Goal: Task Accomplishment & Management: Manage account settings

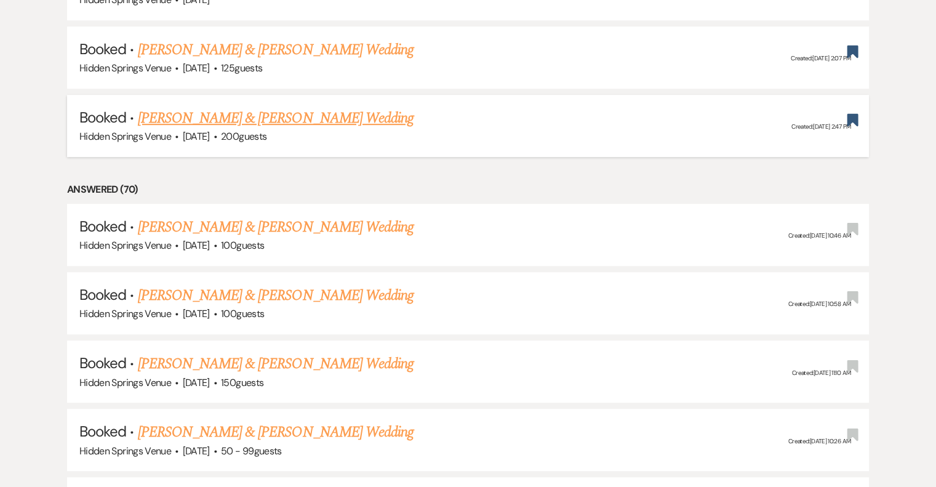
scroll to position [677, 0]
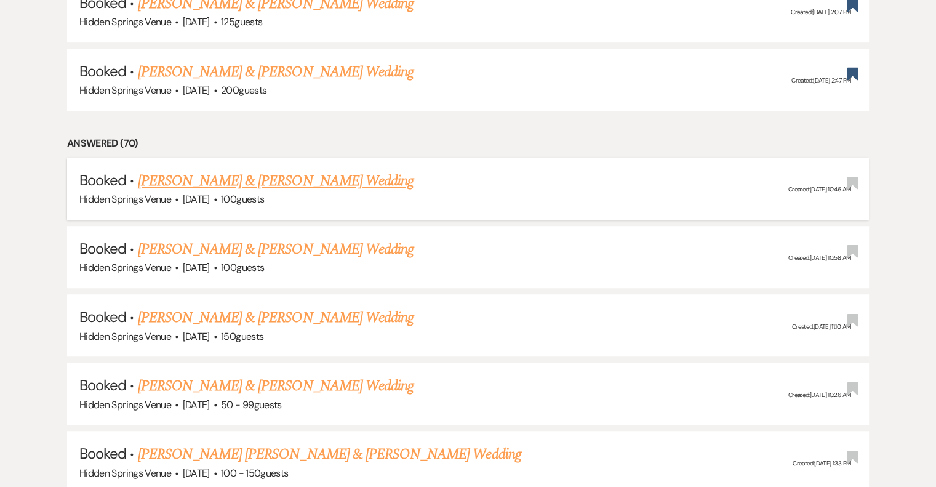
click at [316, 181] on link "[PERSON_NAME] & [PERSON_NAME] Wedding" at bounding box center [276, 181] width 276 height 22
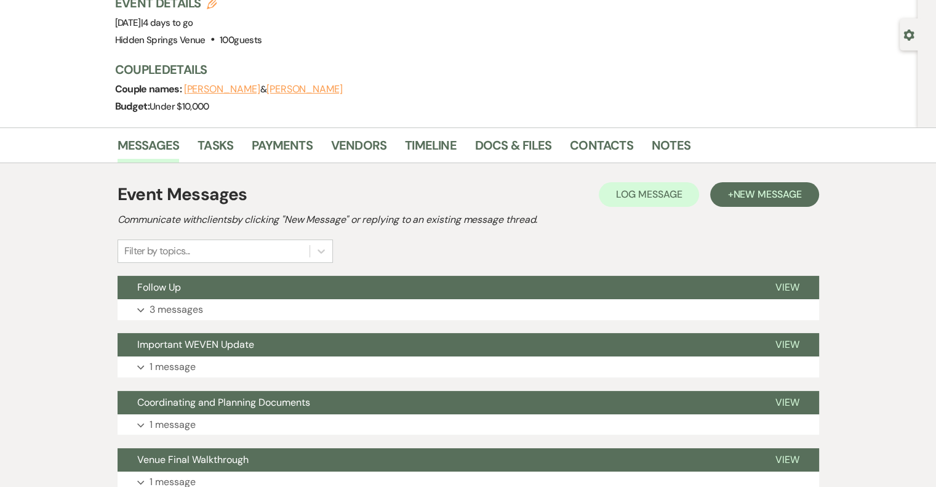
scroll to position [185, 0]
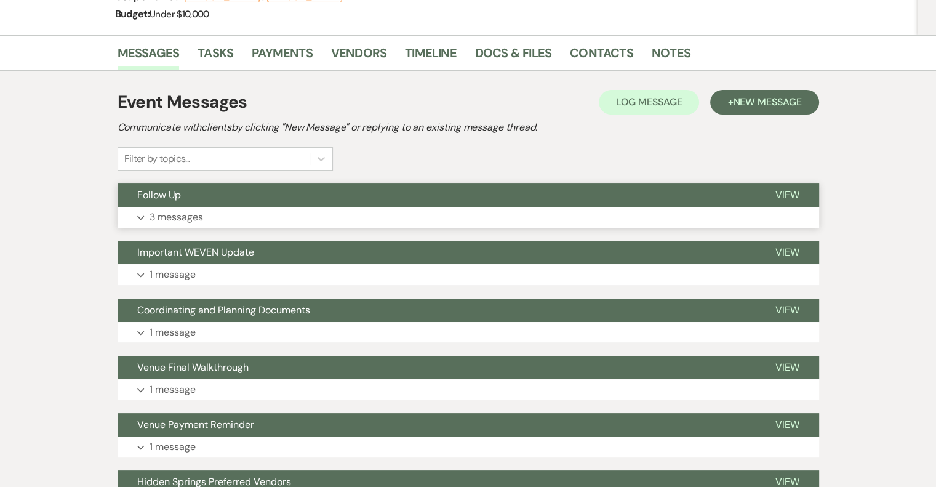
click at [157, 221] on p "3 messages" at bounding box center [176, 217] width 54 height 16
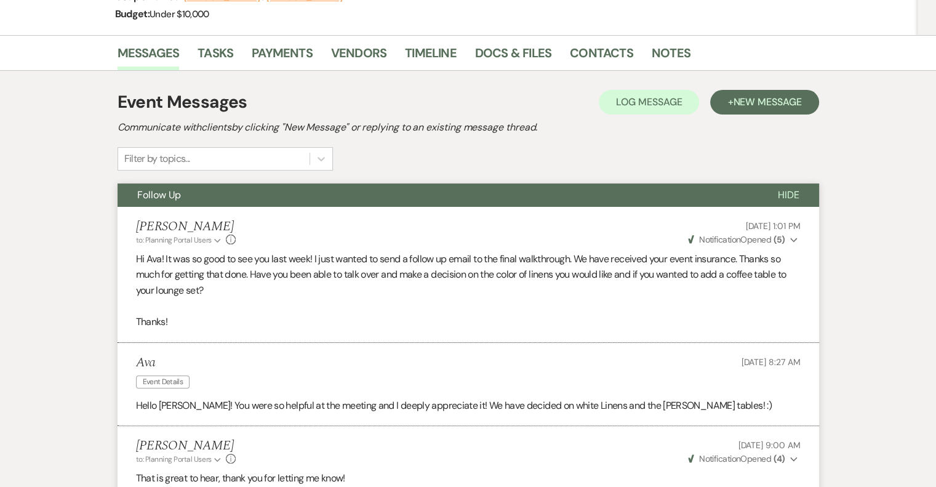
click at [495, 42] on li "Docs & Files" at bounding box center [522, 56] width 95 height 30
click at [495, 48] on link "Docs & Files" at bounding box center [513, 56] width 76 height 27
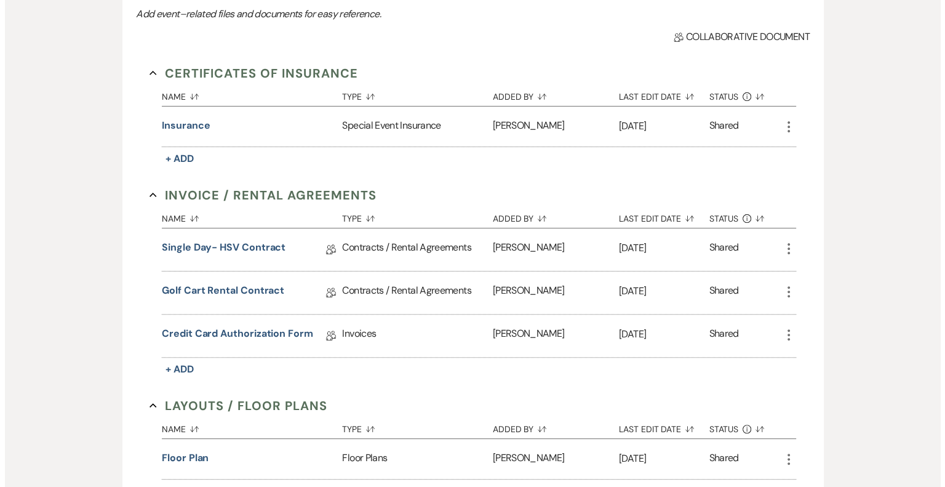
scroll to position [431, 0]
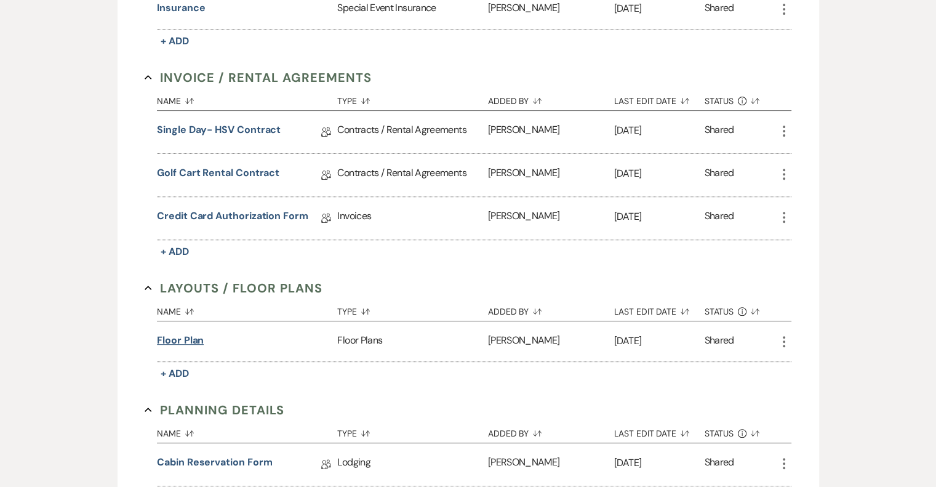
click at [170, 333] on button "Floor Plan" at bounding box center [180, 340] width 47 height 15
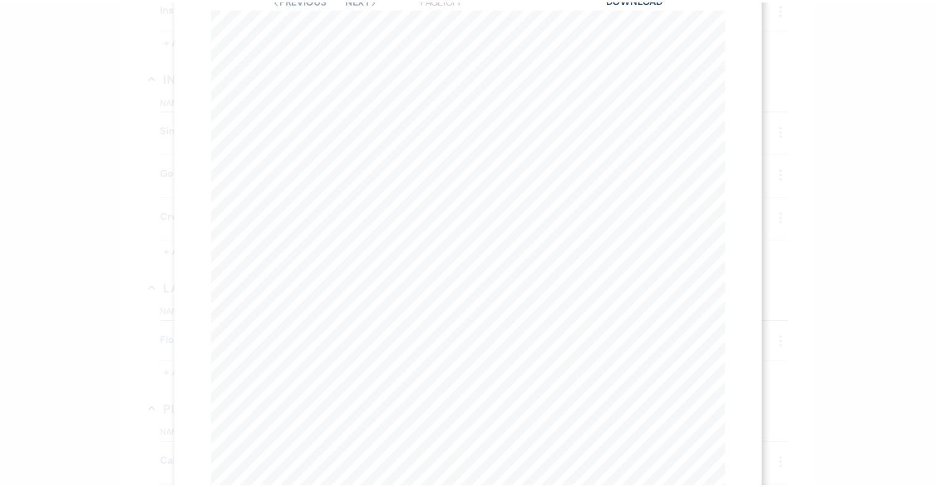
scroll to position [0, 0]
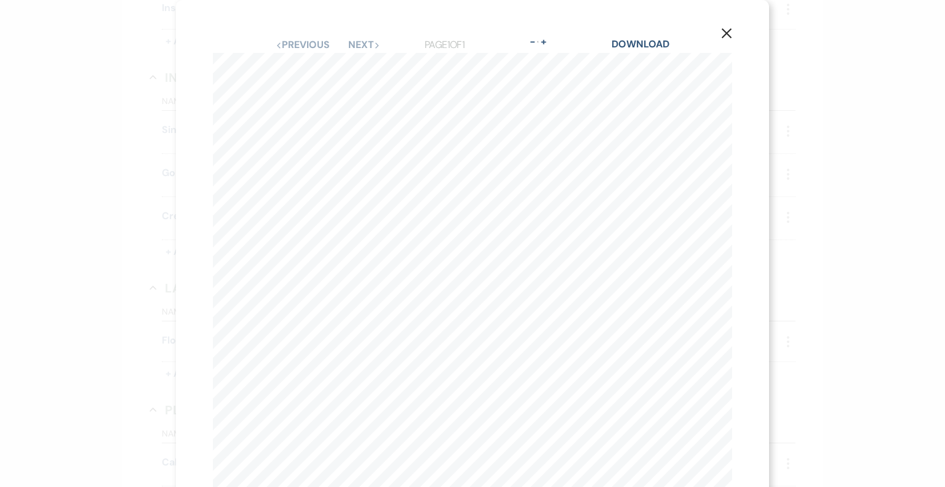
click at [721, 33] on icon "X" at bounding box center [726, 33] width 11 height 11
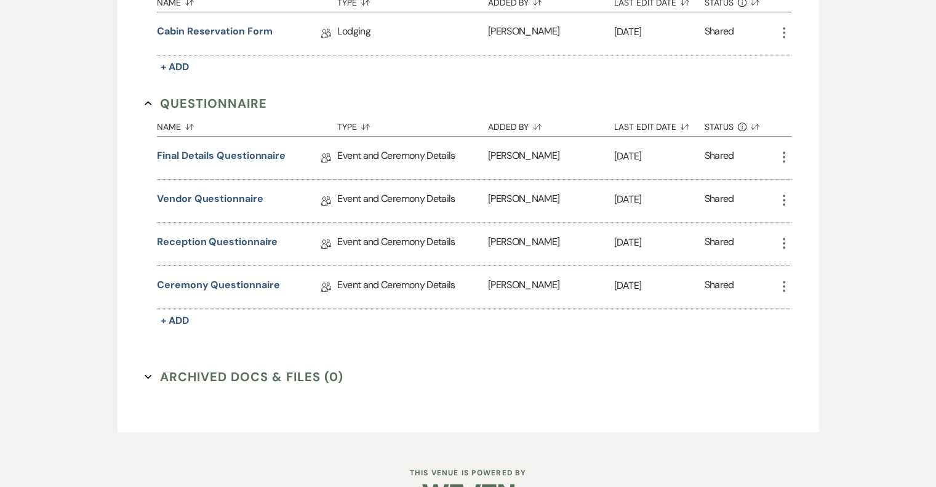
scroll to position [891, 0]
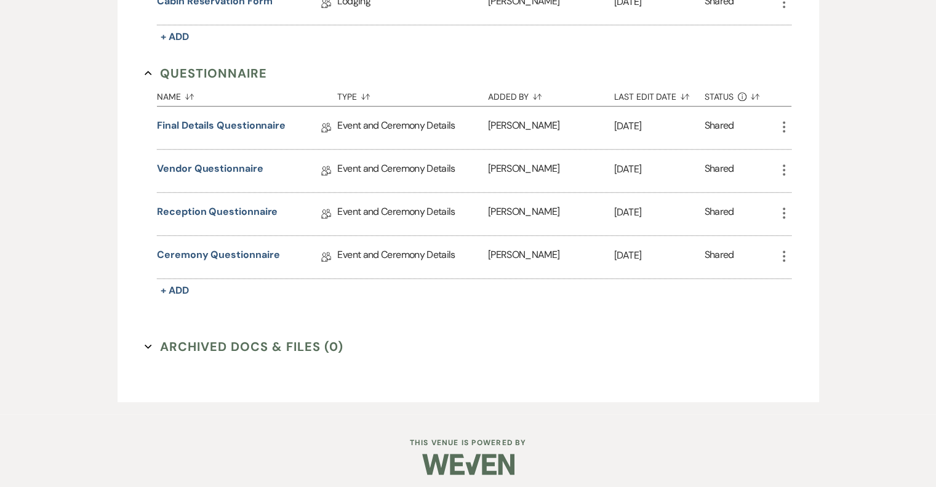
click at [153, 341] on button "Archived Docs & Files (0) Expand" at bounding box center [244, 346] width 199 height 18
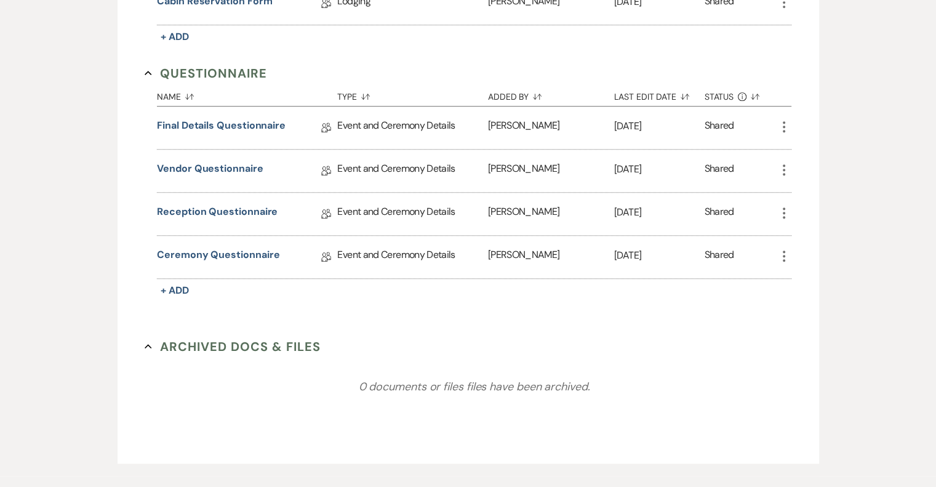
click at [153, 341] on button "Archived Docs & Files Collapse" at bounding box center [233, 346] width 176 height 18
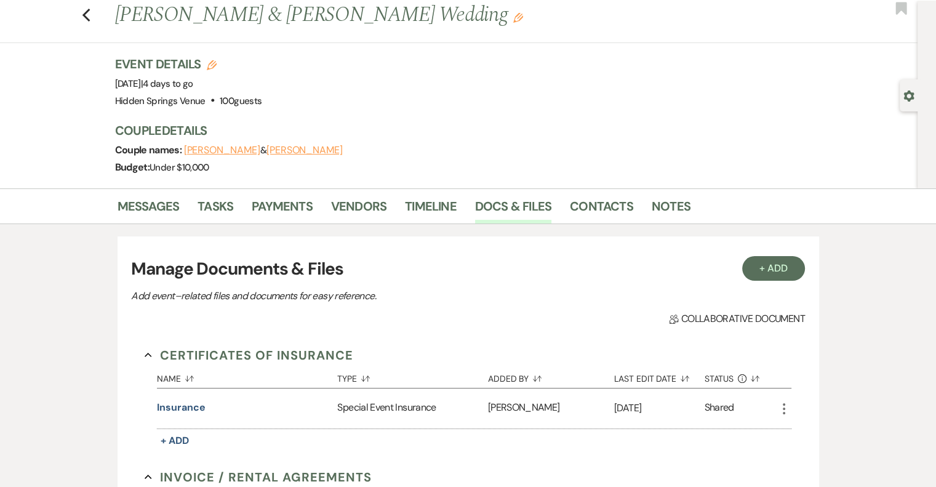
scroll to position [0, 0]
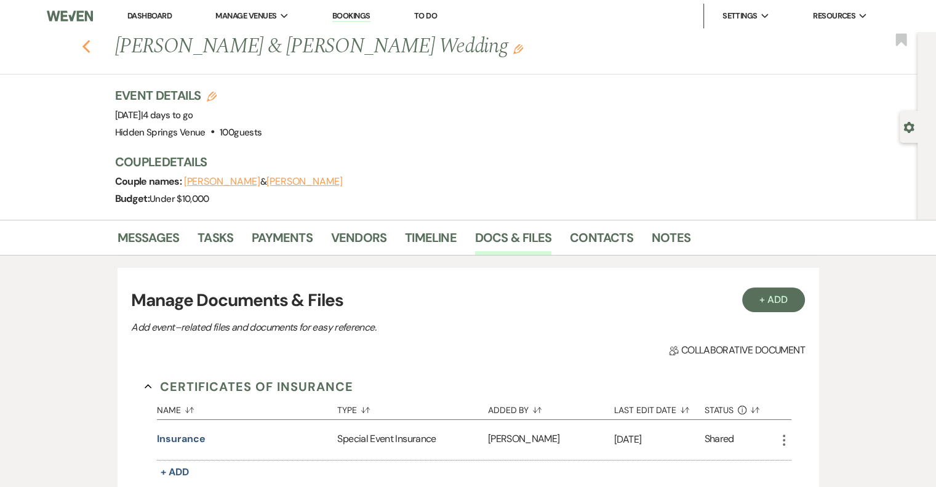
click at [91, 47] on icon "Previous" at bounding box center [86, 46] width 9 height 15
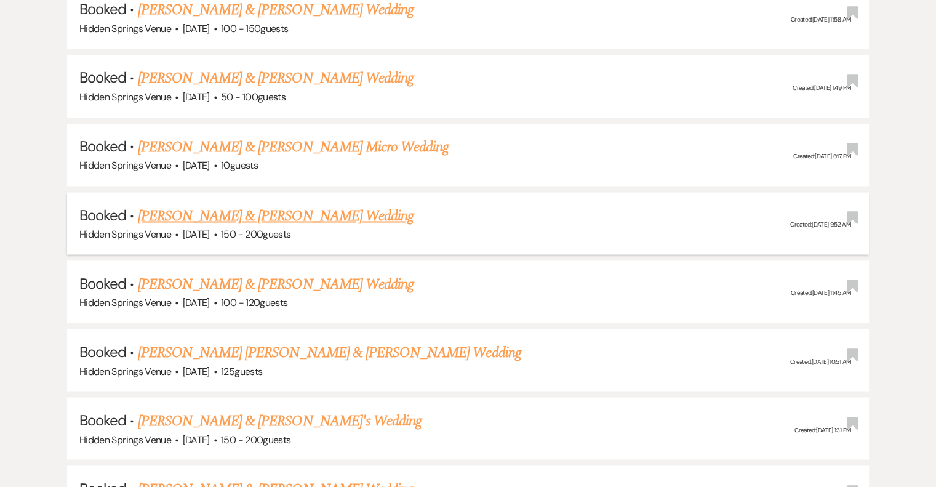
scroll to position [2153, 0]
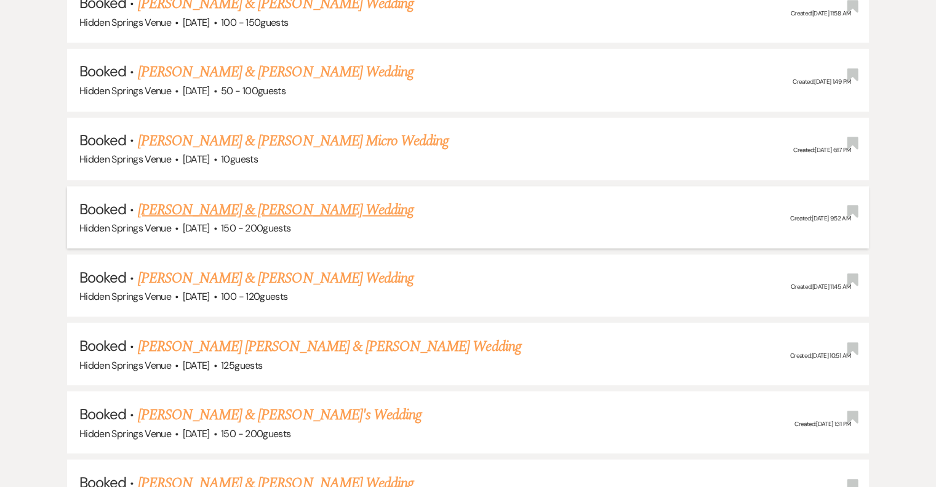
click at [276, 198] on link "[PERSON_NAME] & [PERSON_NAME] Wedding" at bounding box center [276, 209] width 276 height 22
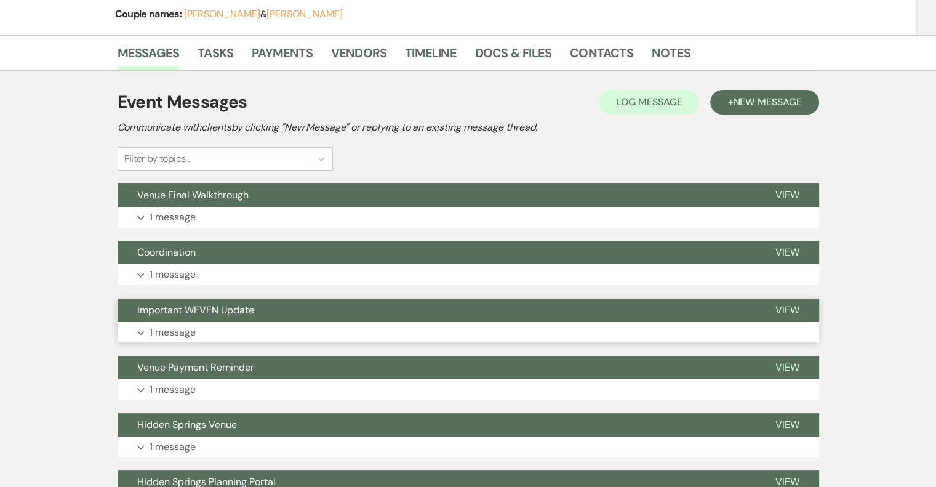
scroll to position [185, 0]
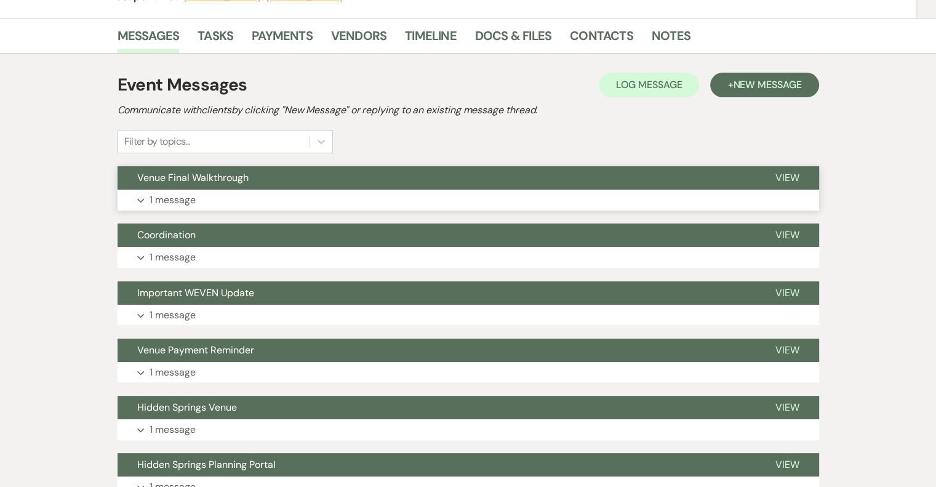
click at [175, 201] on p "1 message" at bounding box center [172, 200] width 46 height 16
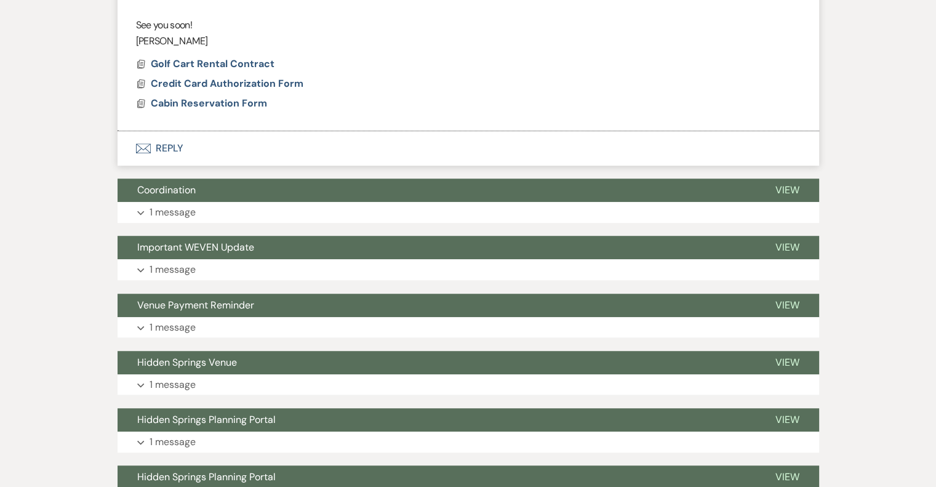
scroll to position [800, 0]
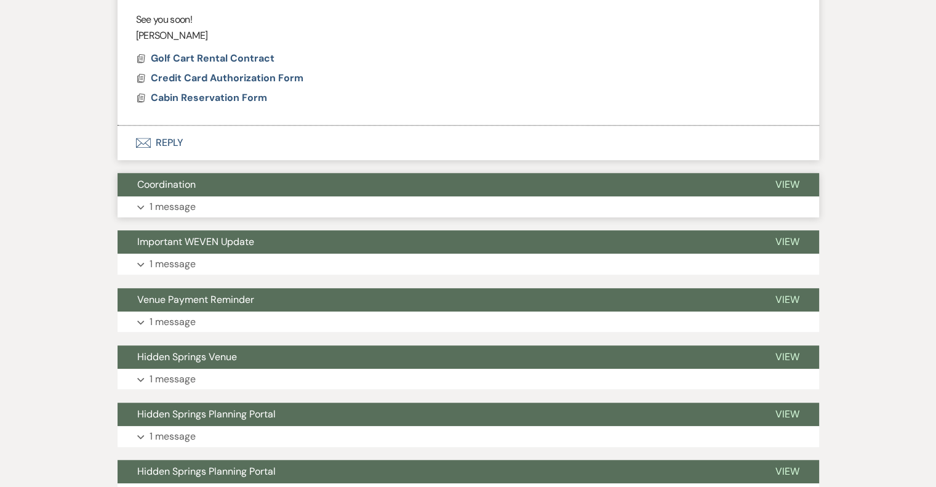
click at [179, 189] on span "Coordination" at bounding box center [166, 184] width 58 height 13
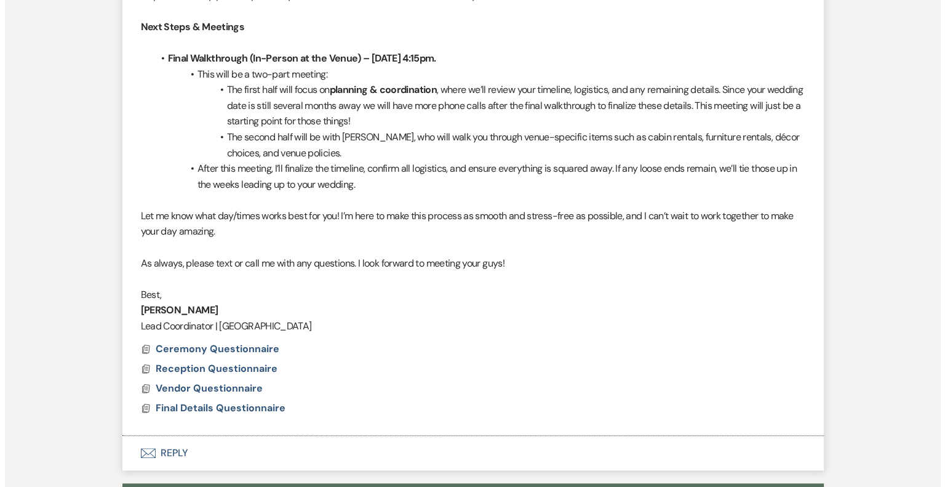
scroll to position [1169, 0]
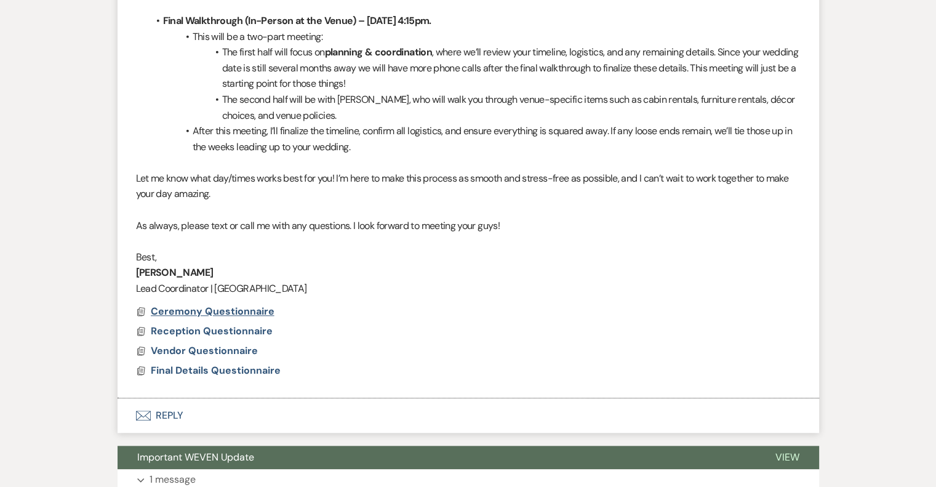
click at [212, 308] on span "Ceremony Questionnaire" at bounding box center [213, 311] width 124 height 13
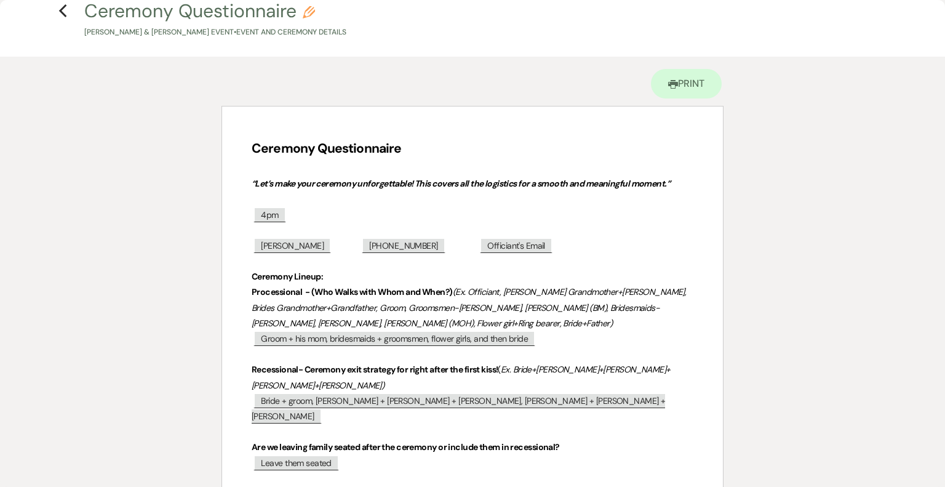
scroll to position [0, 0]
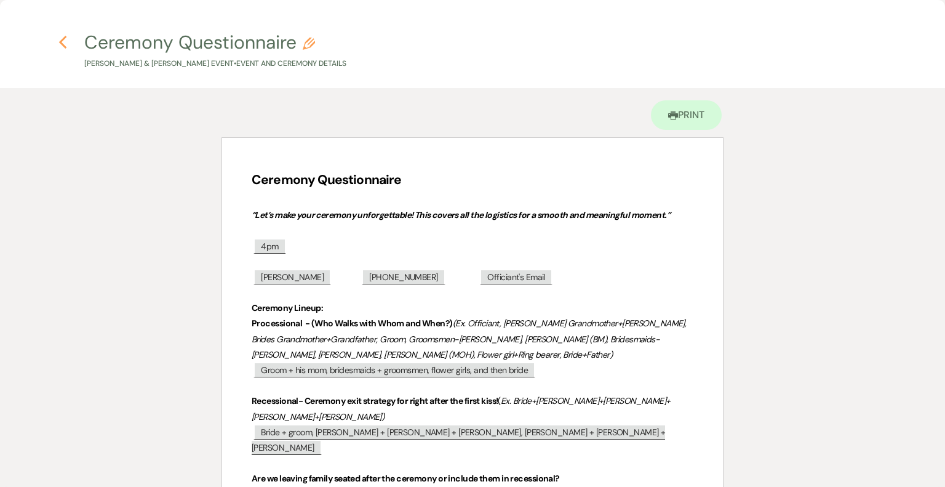
click at [60, 44] on use "button" at bounding box center [63, 43] width 8 height 14
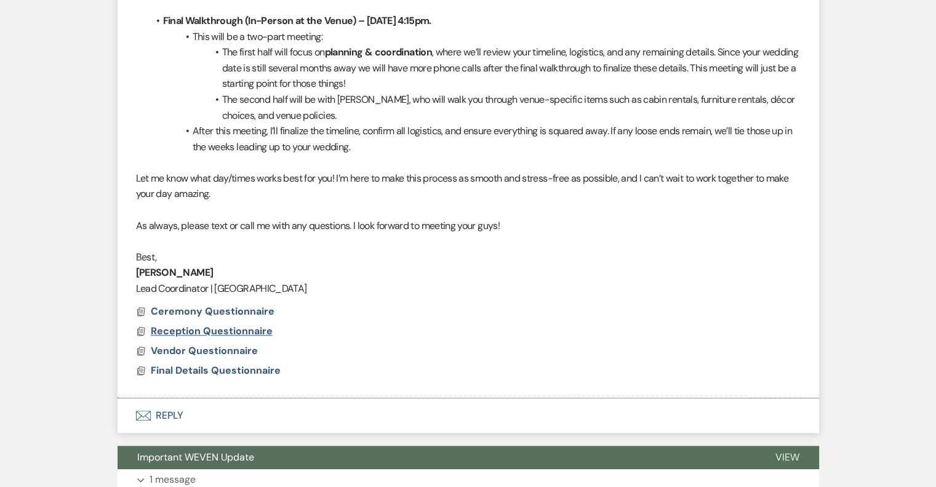
click at [187, 327] on span "Reception Questionnaire" at bounding box center [212, 330] width 122 height 13
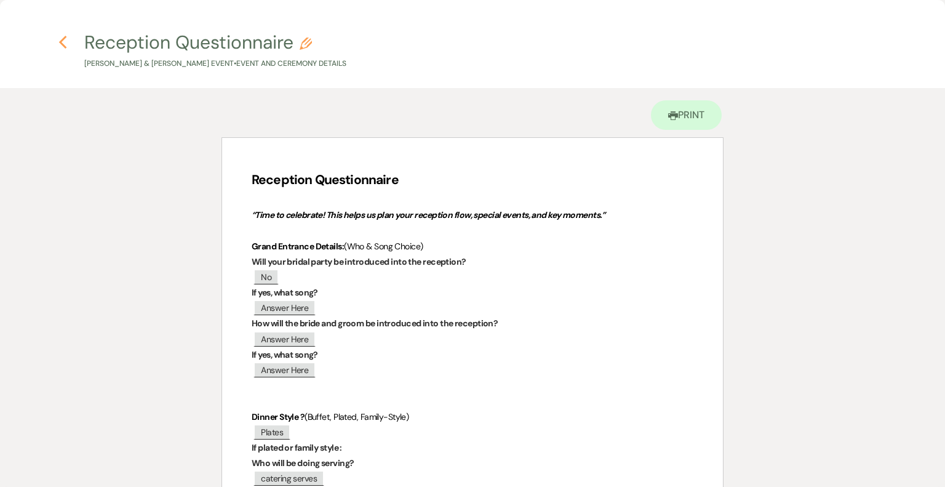
click at [61, 42] on use "button" at bounding box center [63, 43] width 8 height 14
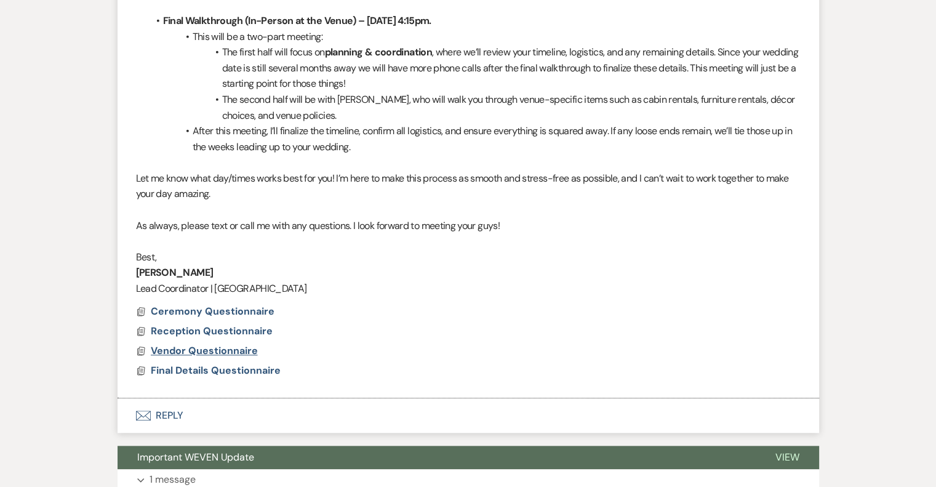
click at [217, 349] on span "Vendor Questionnaire" at bounding box center [204, 350] width 107 height 13
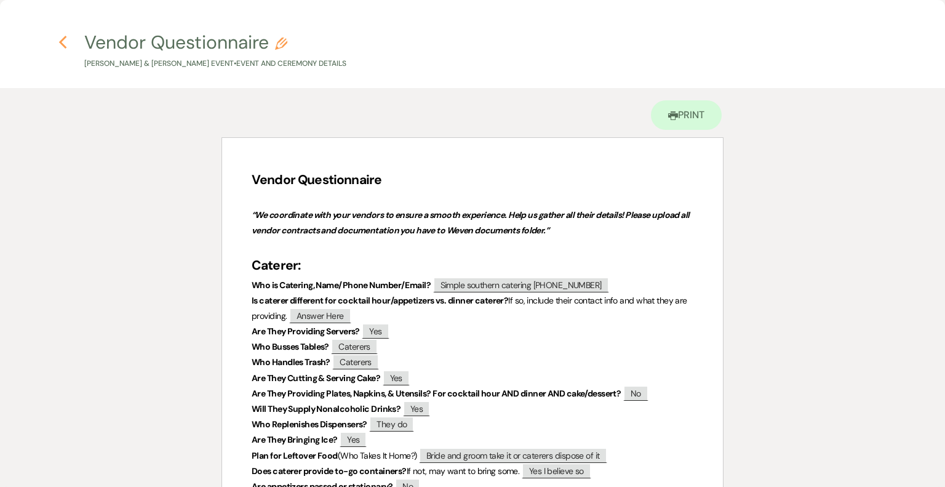
click at [62, 40] on use "button" at bounding box center [63, 43] width 8 height 14
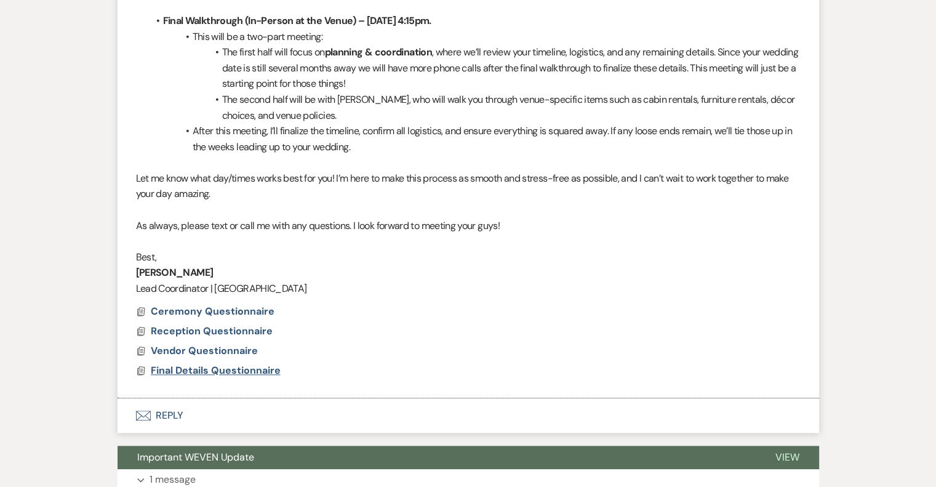
click at [218, 369] on span "Final Details Questionnaire" at bounding box center [216, 370] width 130 height 13
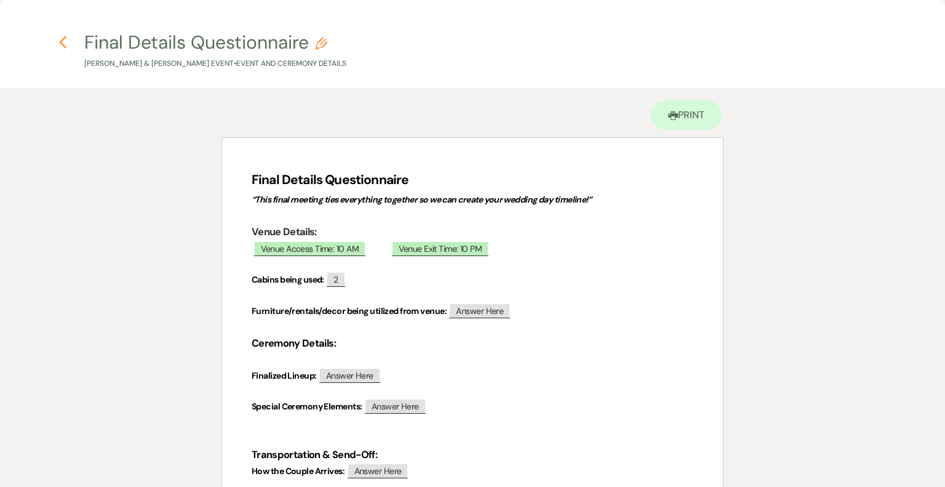
click at [66, 43] on icon "Previous" at bounding box center [62, 42] width 9 height 15
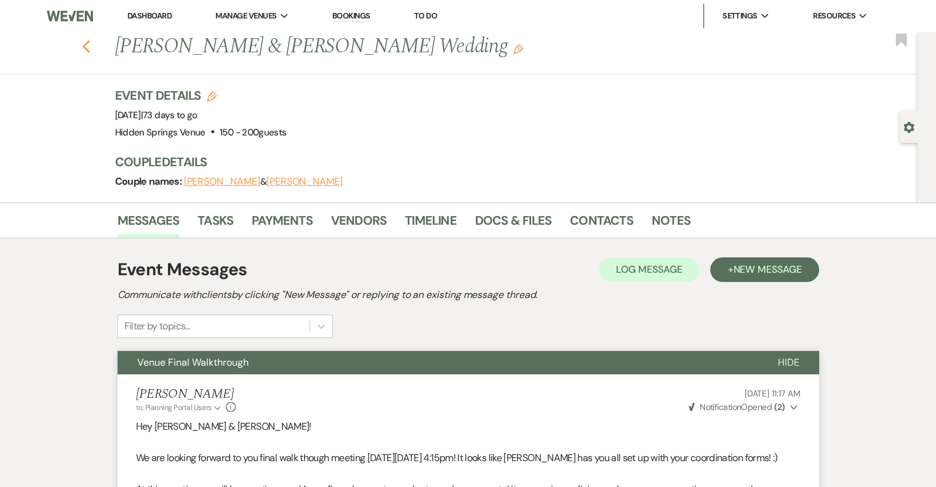
click at [91, 47] on icon "Previous" at bounding box center [86, 46] width 9 height 15
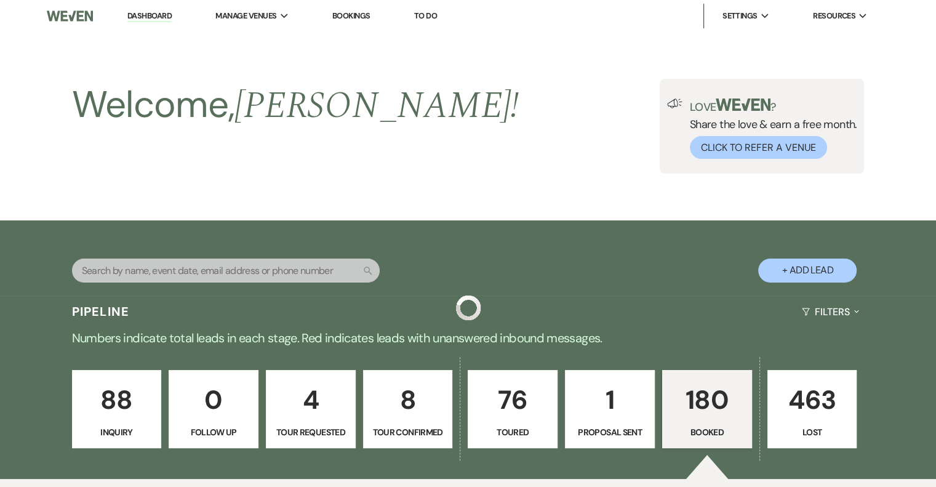
scroll to position [2153, 0]
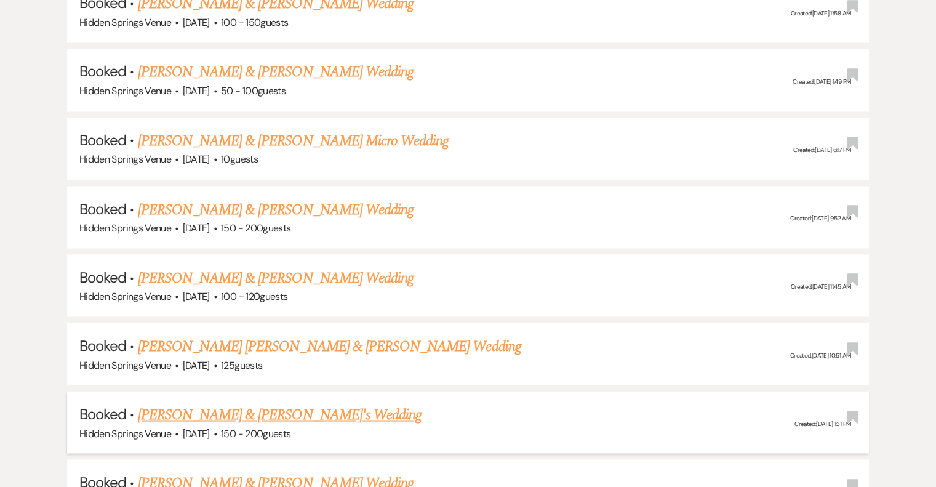
click at [309, 403] on link "[PERSON_NAME] & [PERSON_NAME]'s Wedding" at bounding box center [280, 414] width 284 height 22
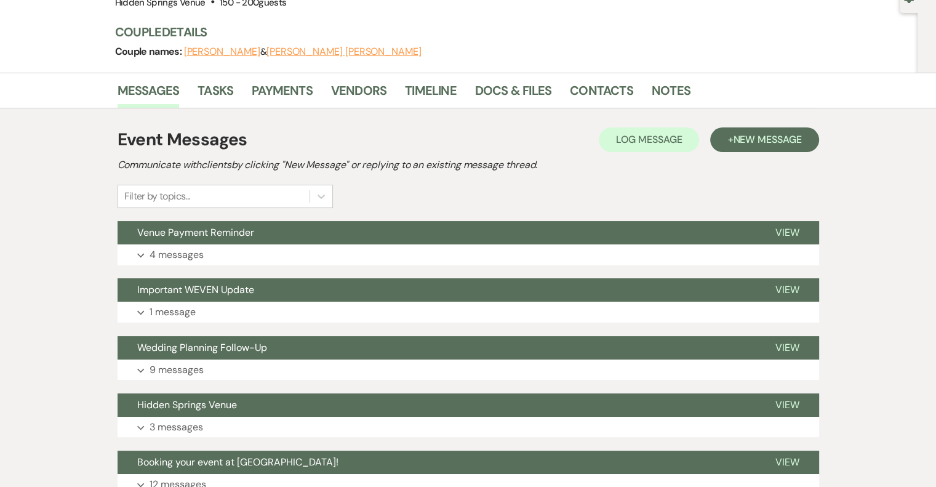
scroll to position [246, 0]
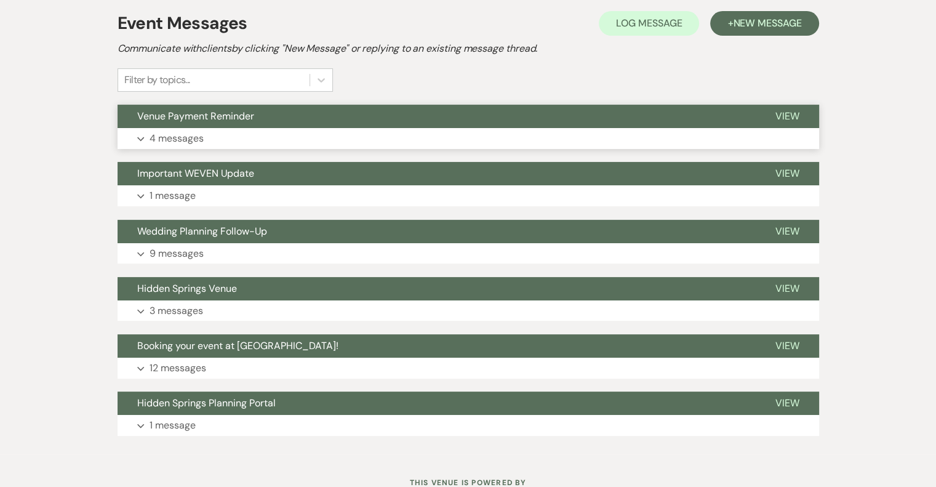
click at [165, 136] on p "4 messages" at bounding box center [176, 138] width 54 height 16
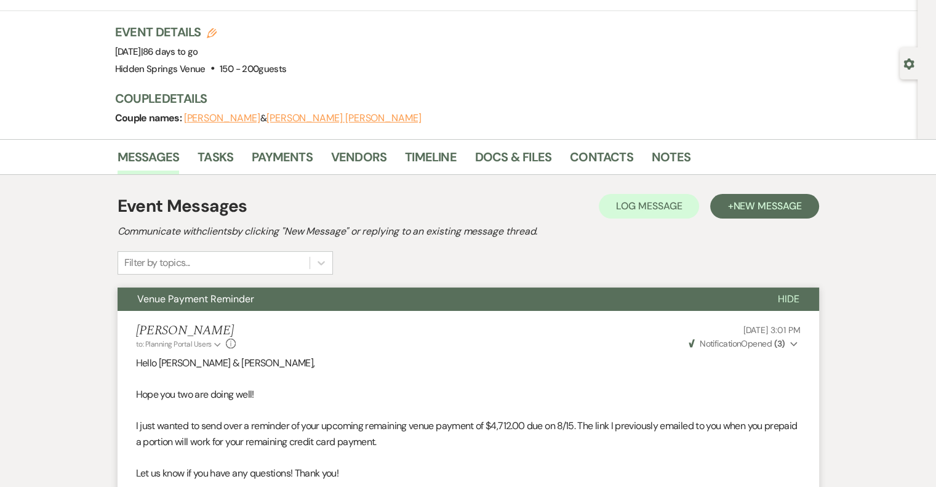
scroll to position [0, 0]
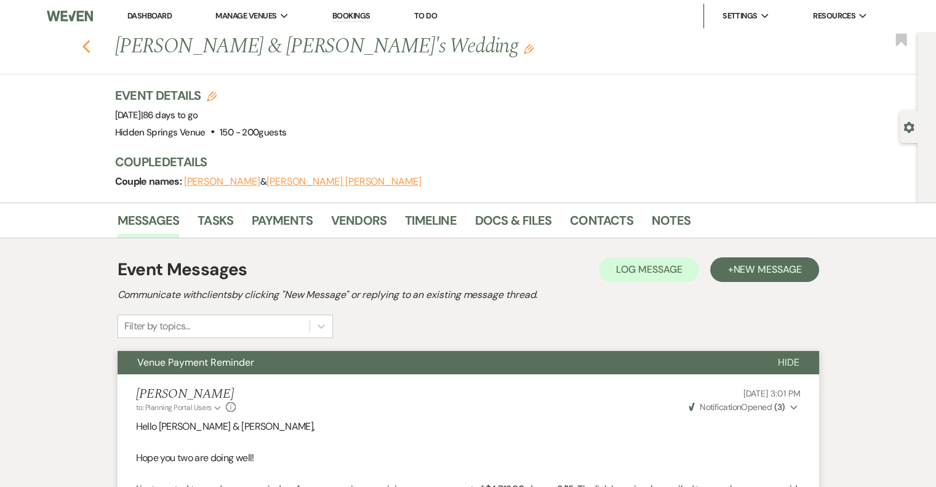
click at [90, 51] on use "button" at bounding box center [86, 47] width 8 height 14
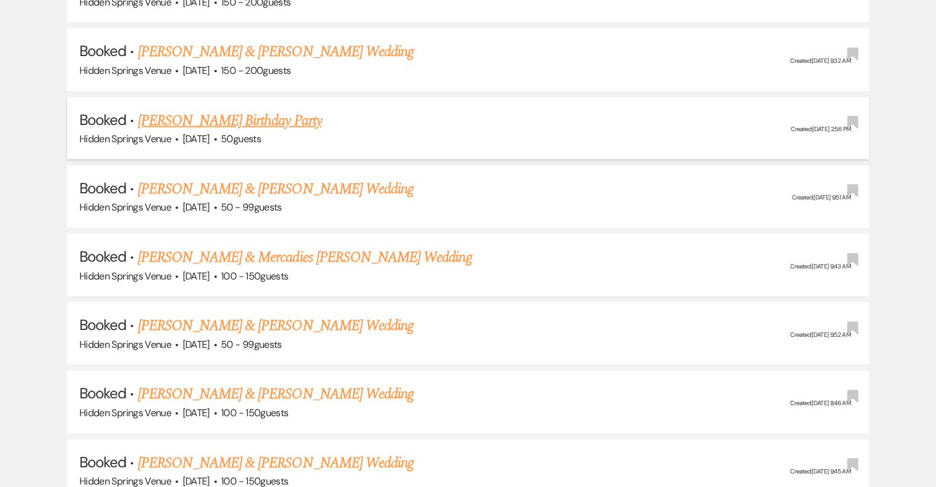
scroll to position [2645, 0]
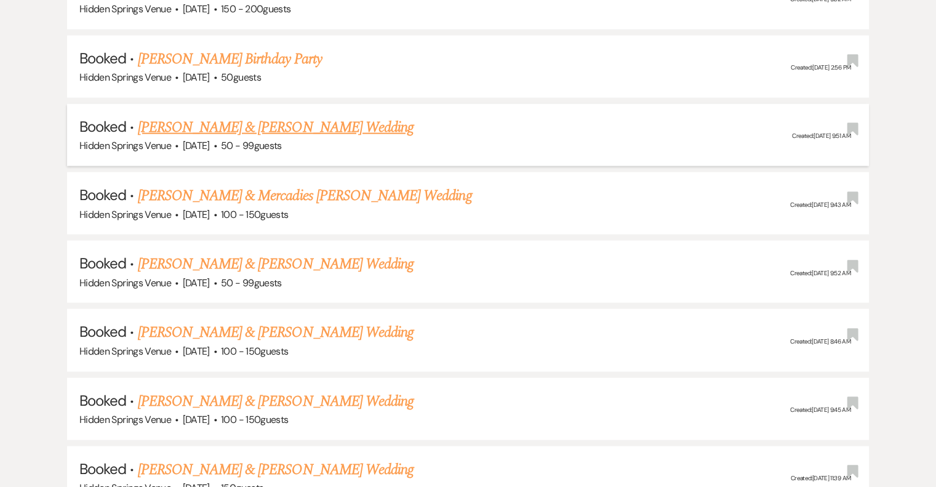
click at [252, 116] on link "[PERSON_NAME] & [PERSON_NAME] Wedding" at bounding box center [276, 127] width 276 height 22
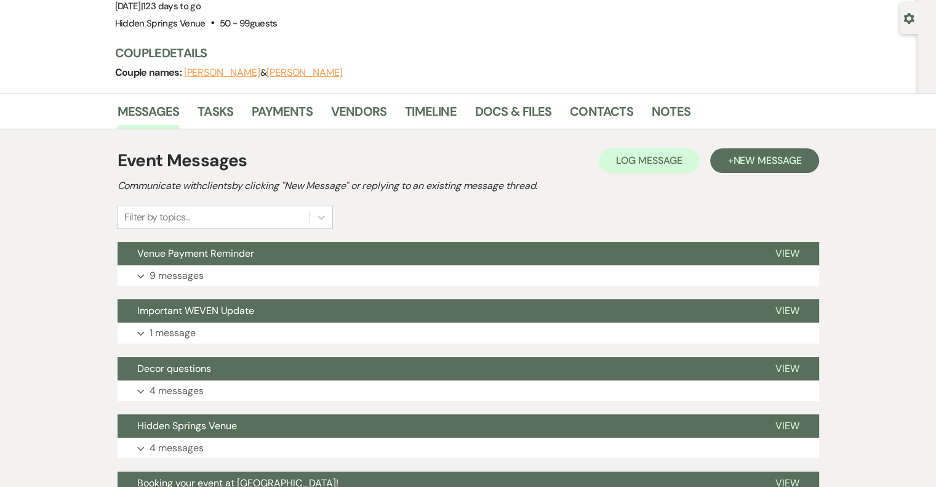
scroll to position [123, 0]
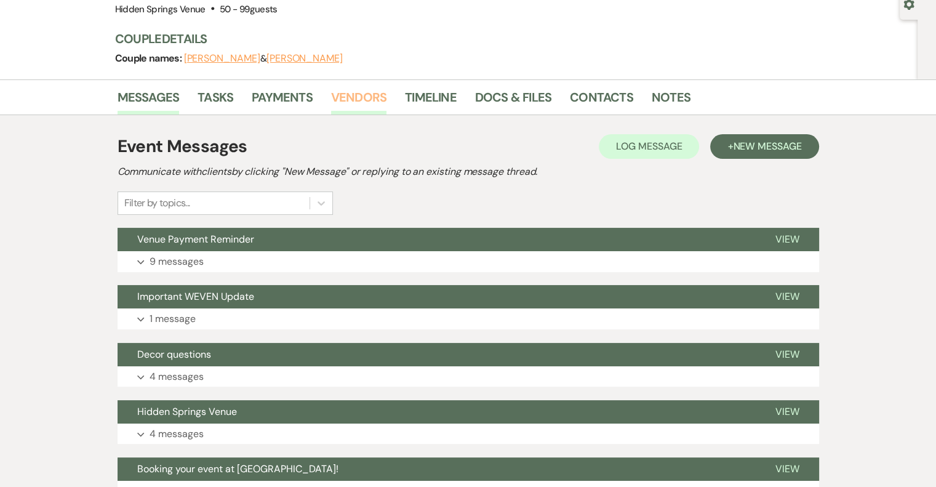
click at [352, 94] on link "Vendors" at bounding box center [358, 100] width 55 height 27
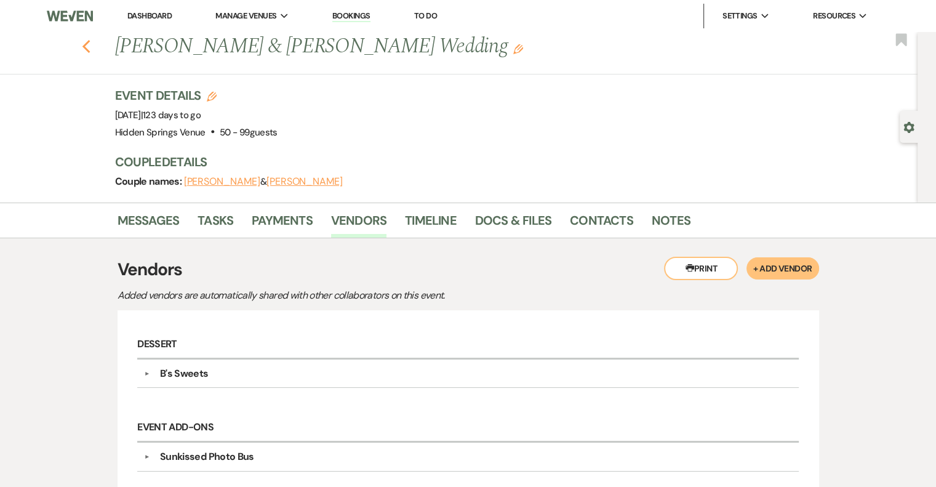
click at [88, 49] on icon "Previous" at bounding box center [86, 46] width 9 height 15
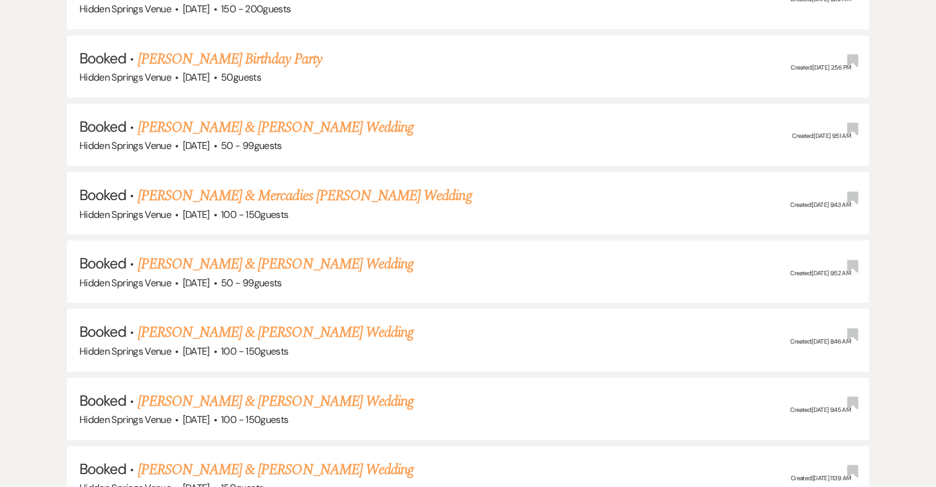
scroll to position [2645, 0]
click at [300, 185] on link "[PERSON_NAME] & Mercadies [PERSON_NAME] Wedding" at bounding box center [305, 196] width 334 height 22
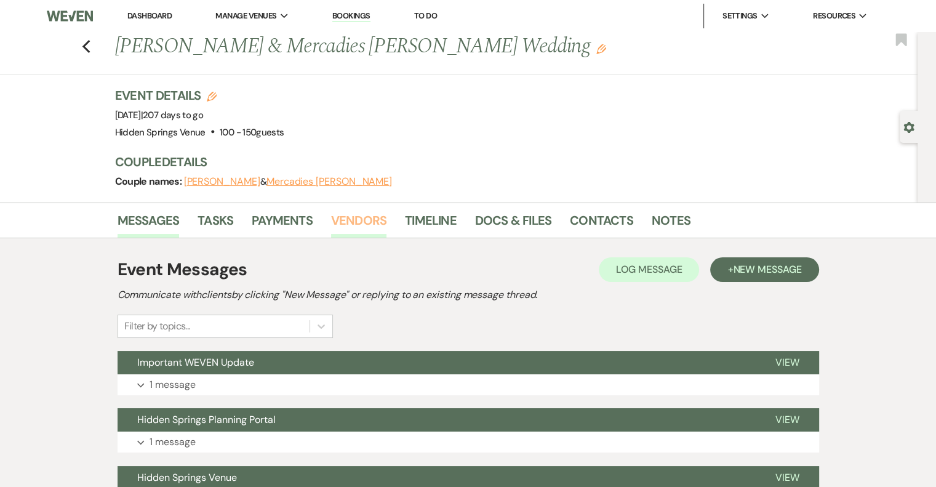
click at [361, 221] on link "Vendors" at bounding box center [358, 223] width 55 height 27
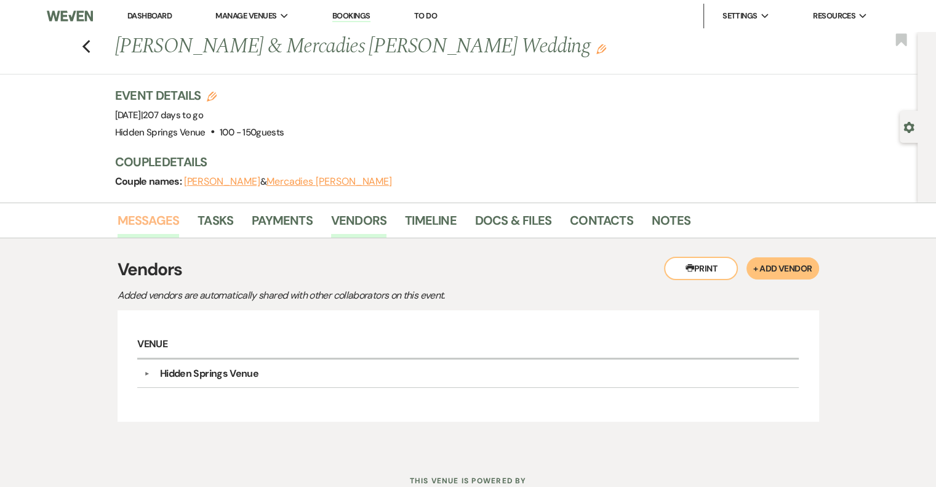
click at [148, 220] on link "Messages" at bounding box center [149, 223] width 62 height 27
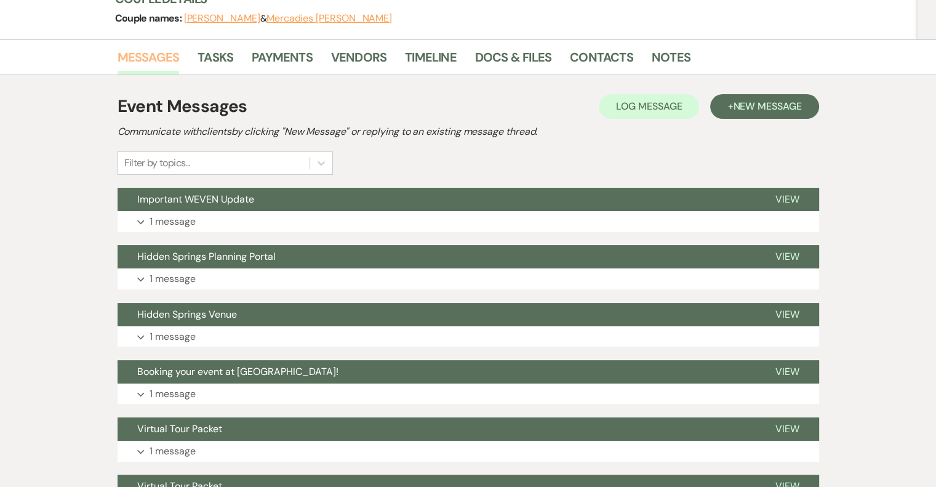
scroll to position [185, 0]
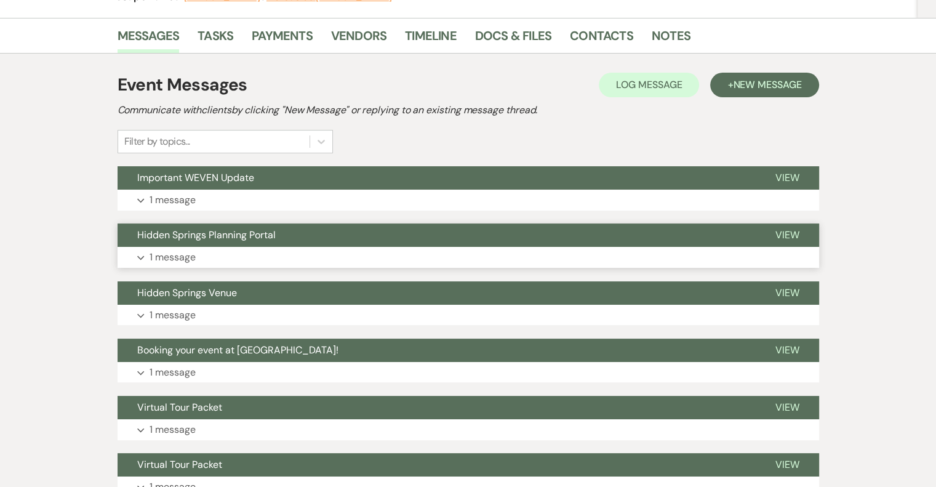
click at [172, 255] on p "1 message" at bounding box center [172, 257] width 46 height 16
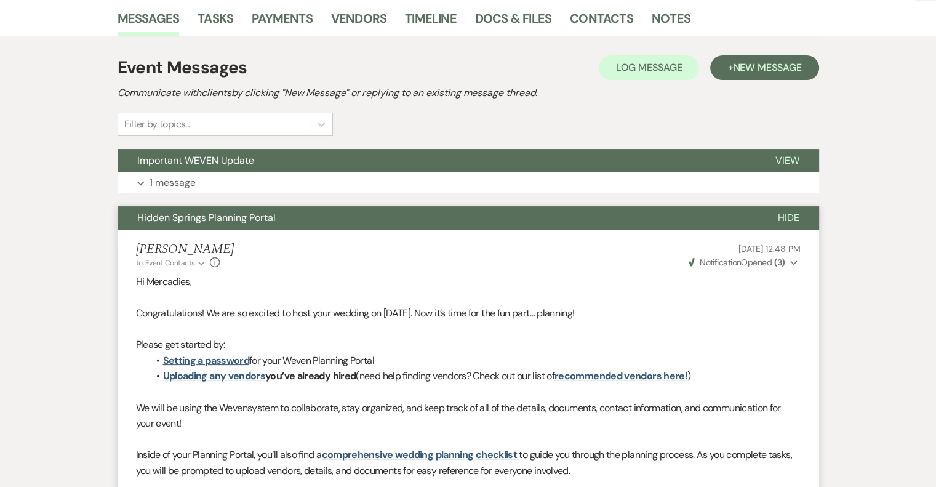
scroll to position [0, 0]
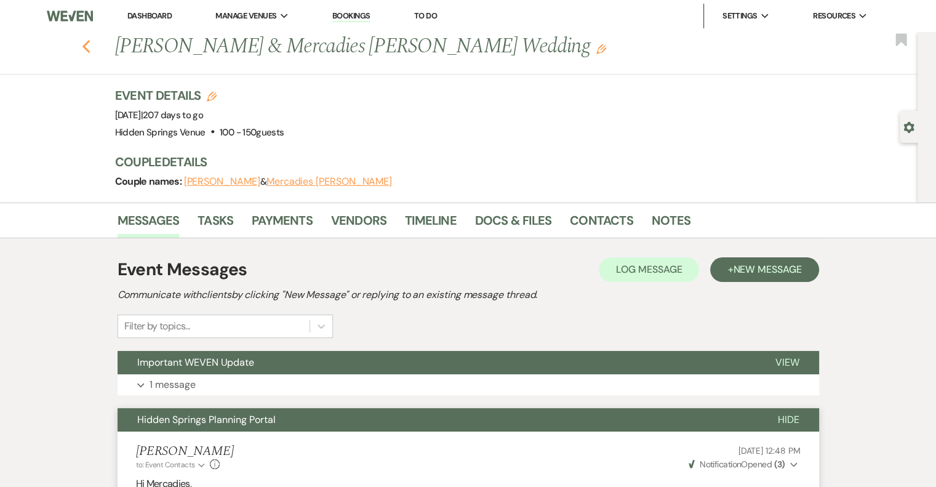
click at [90, 52] on use "button" at bounding box center [86, 47] width 8 height 14
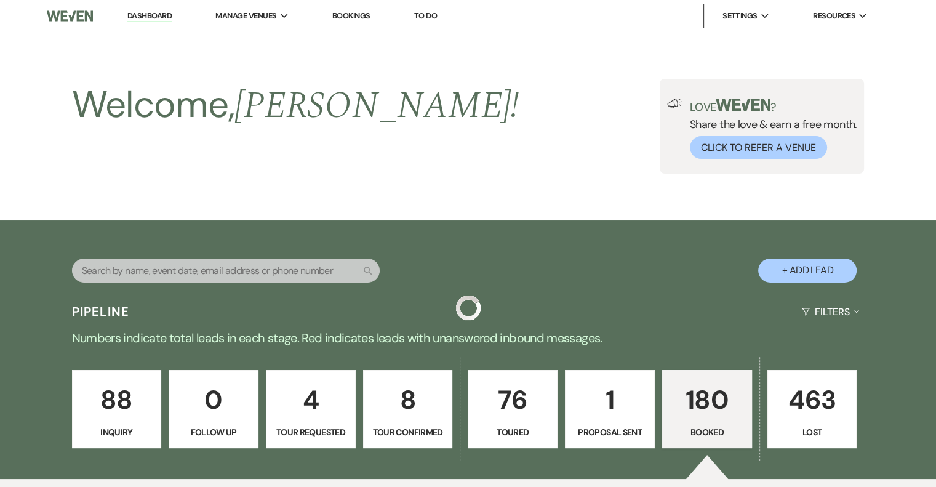
scroll to position [2645, 0]
